Goal: Task Accomplishment & Management: Use online tool/utility

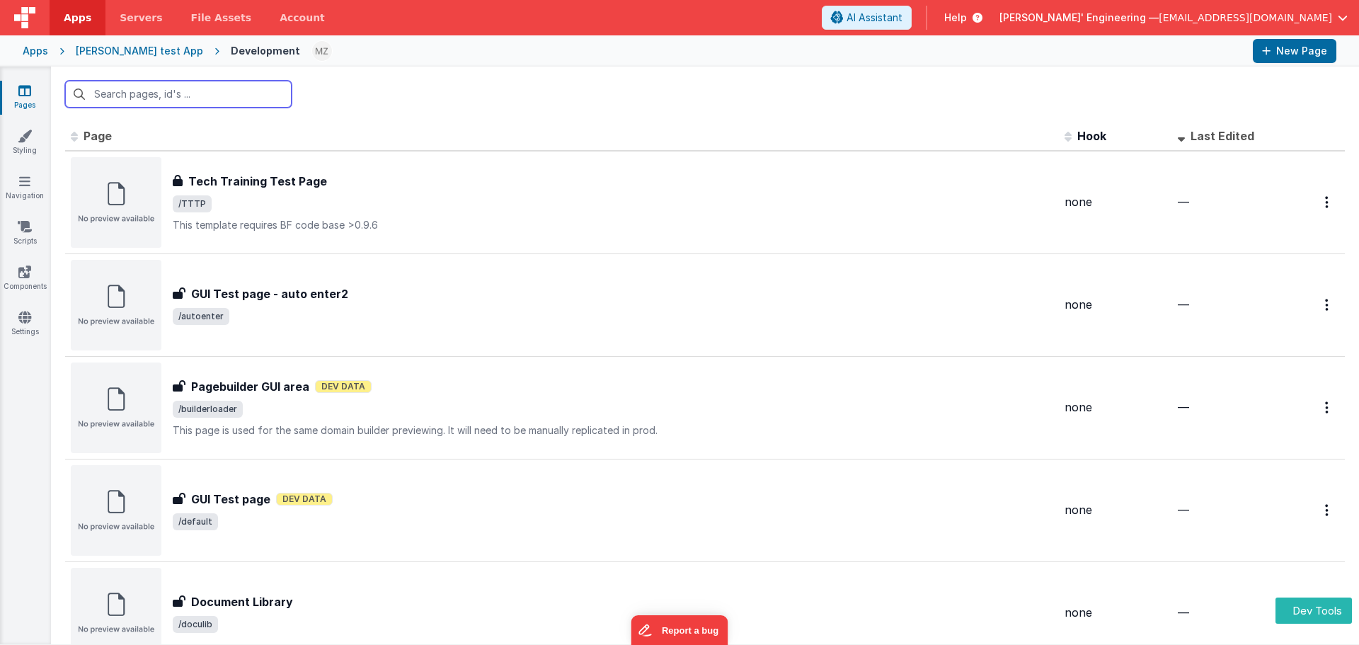
click at [413, 97] on div at bounding box center [705, 94] width 1308 height 55
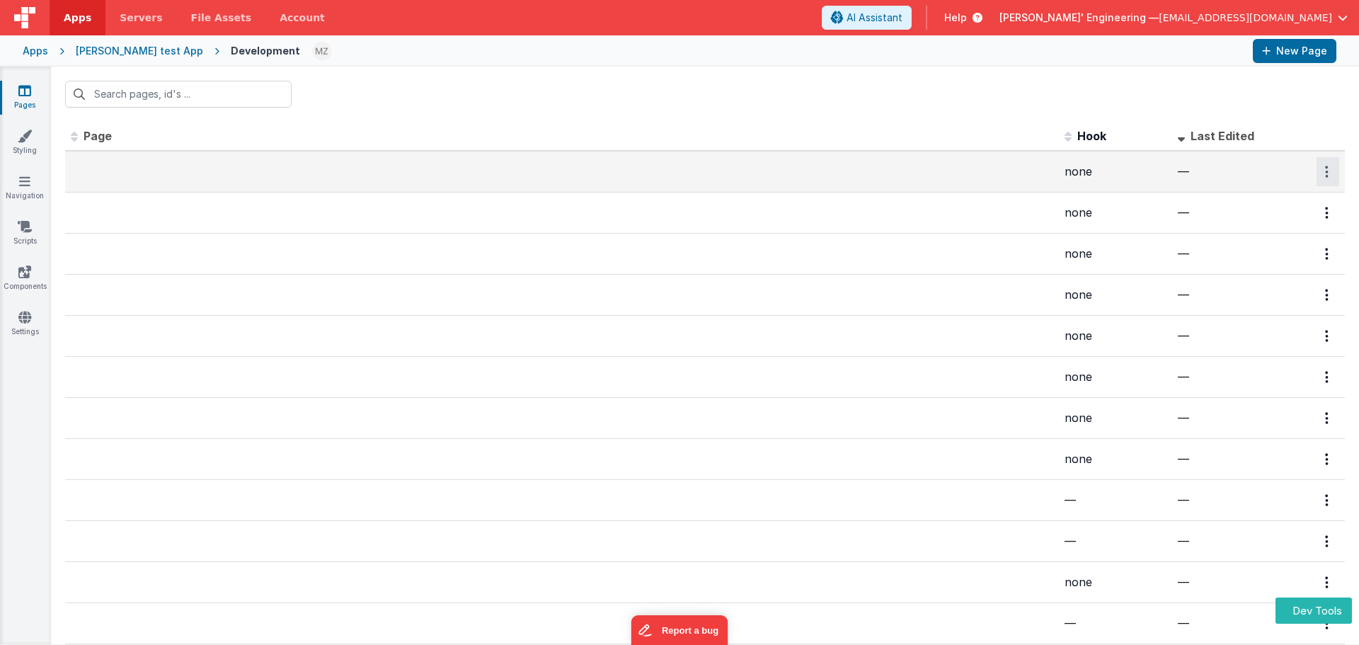
click at [1317, 171] on button "Options" at bounding box center [1328, 171] width 23 height 29
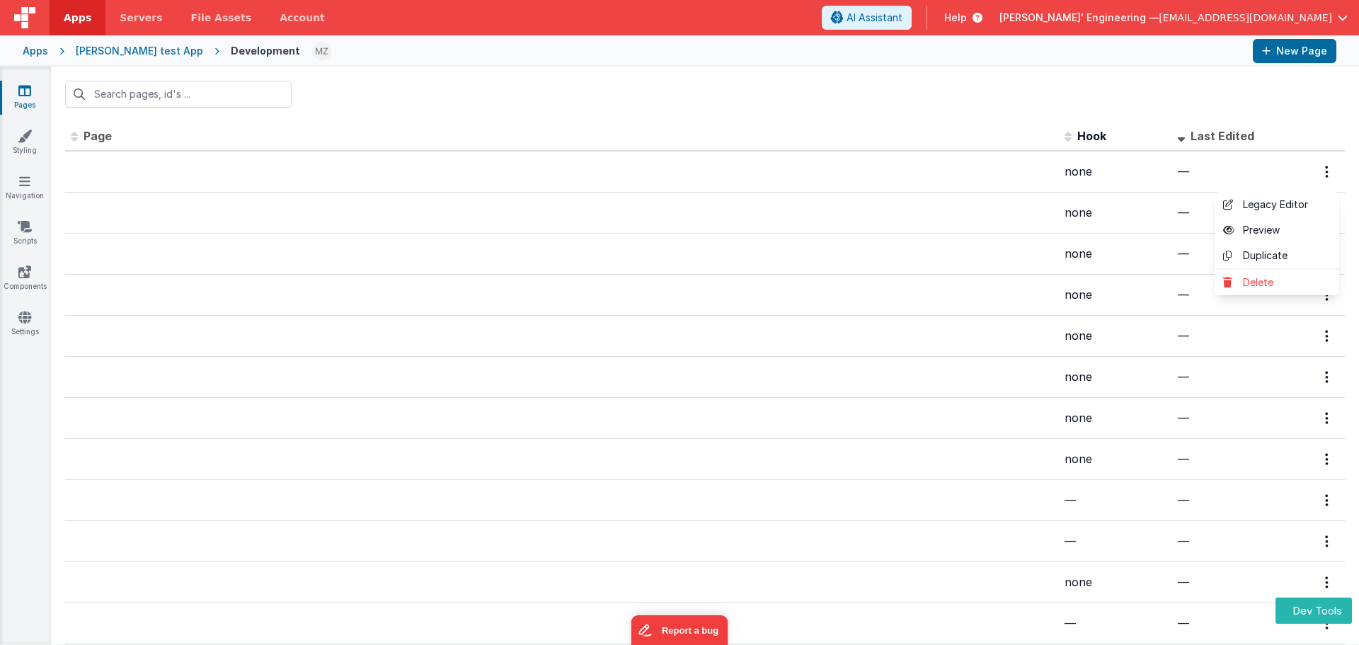
click at [1219, 96] on button at bounding box center [679, 322] width 1359 height 645
click at [103, 53] on div "[PERSON_NAME] test App" at bounding box center [139, 51] width 127 height 14
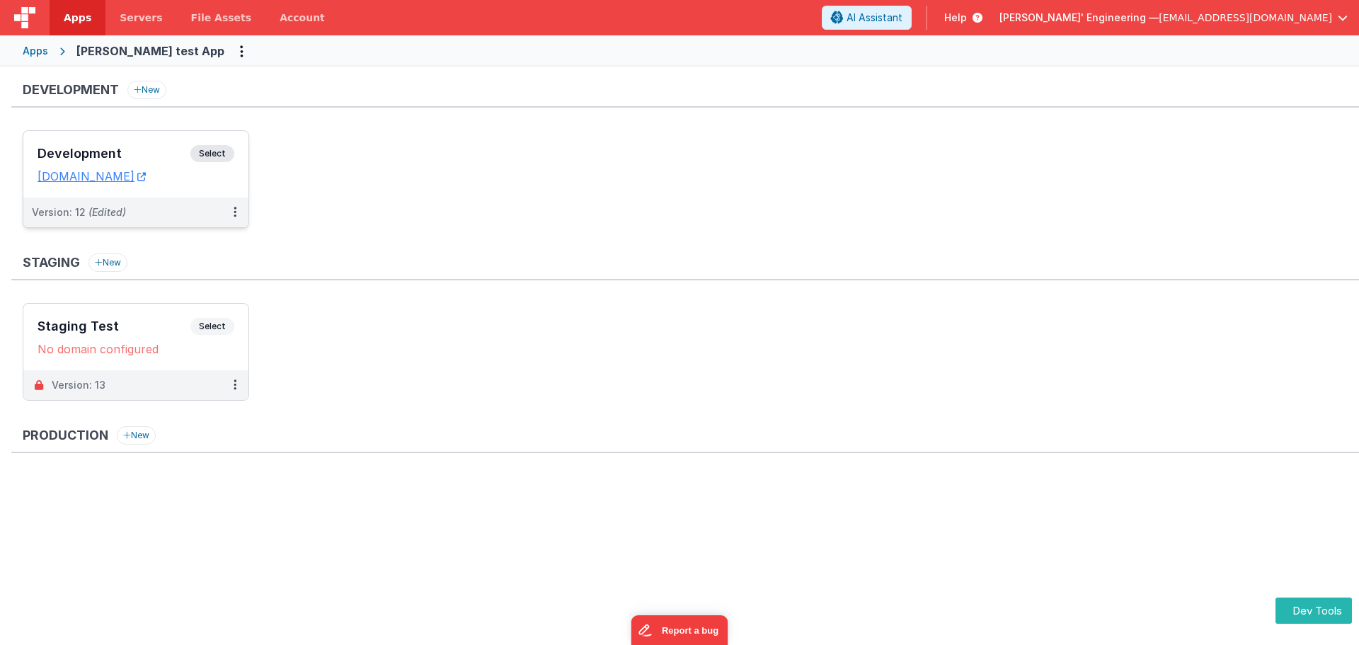
click at [208, 154] on span "Select" at bounding box center [212, 153] width 44 height 17
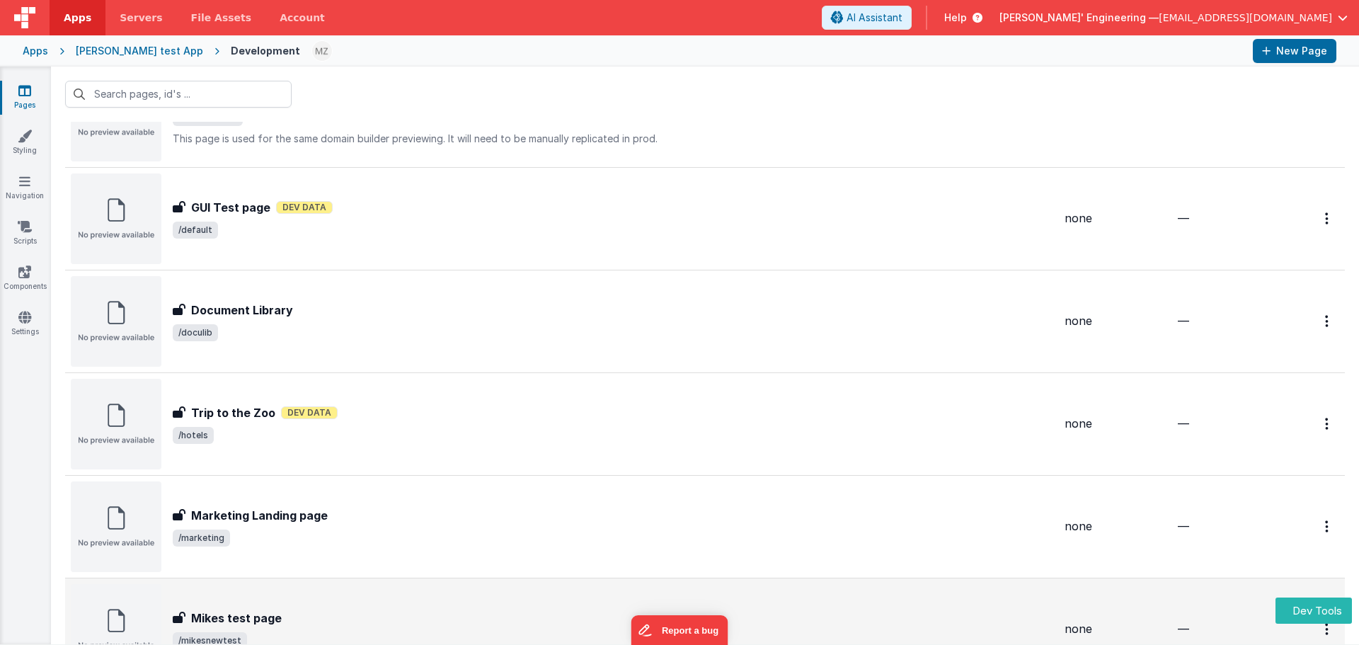
scroll to position [414, 0]
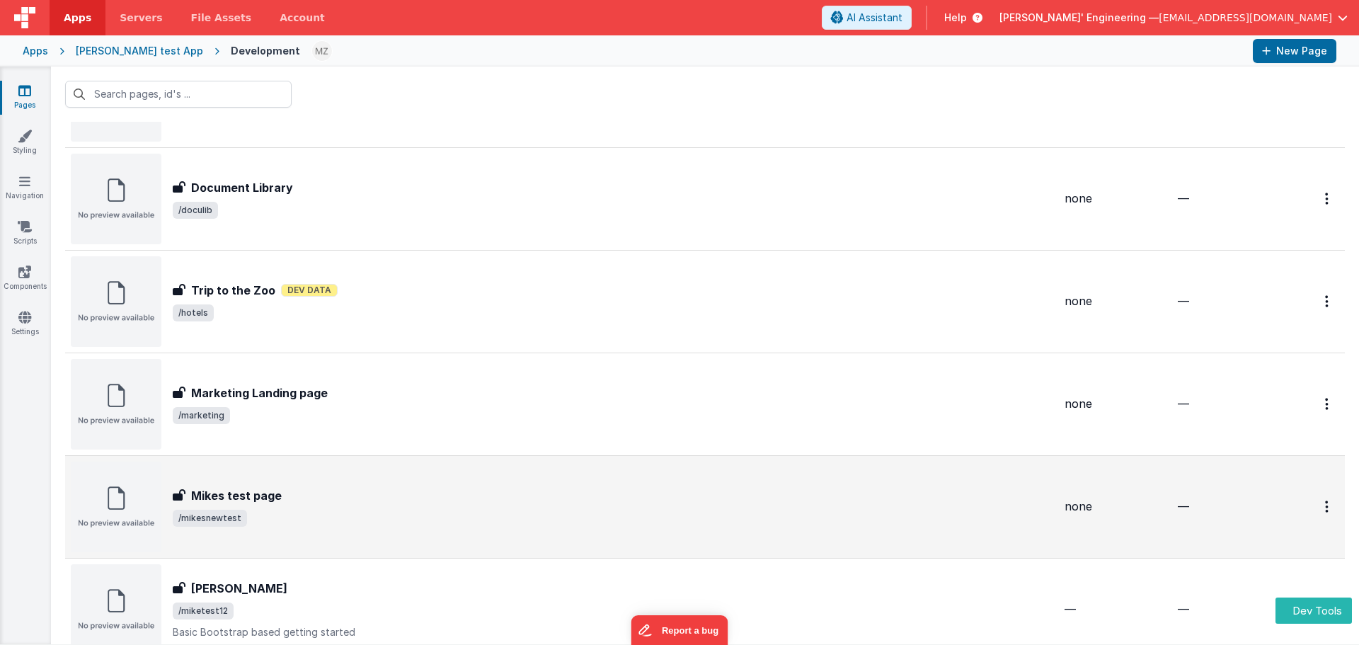
click at [330, 480] on div "Mikes test page Mikes test page /mikesnewtest" at bounding box center [562, 507] width 983 height 91
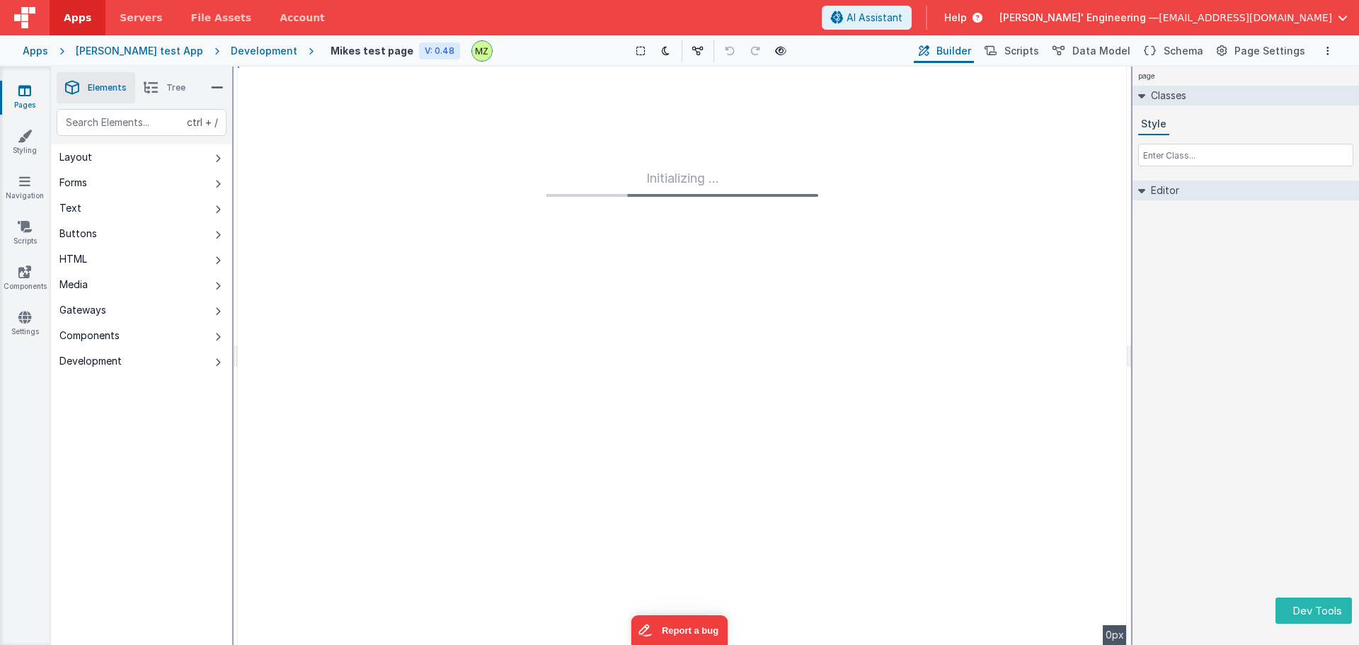
click at [1180, 452] on div "page Classes Style Editor DEV: Focus DEV: builderToggleConditionalCSS DEV: Remo…" at bounding box center [1246, 356] width 227 height 578
